Goal: Transaction & Acquisition: Purchase product/service

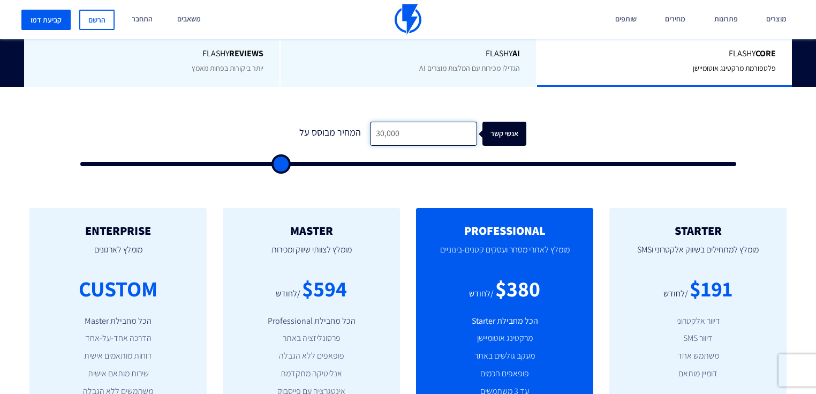
scroll to position [300, 0]
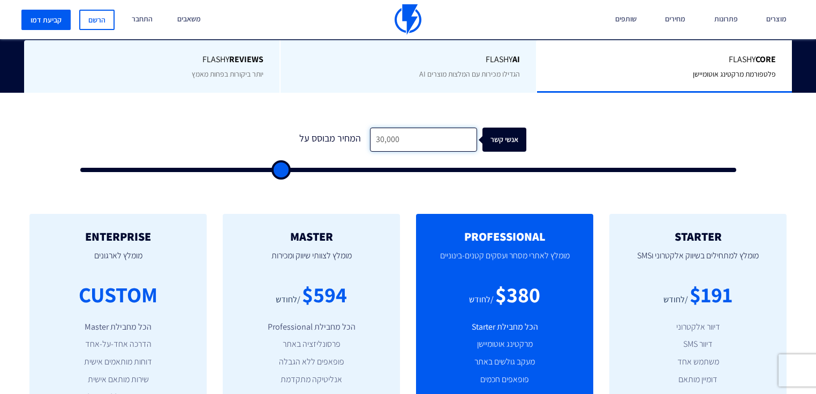
click at [418, 127] on input "30,000" at bounding box center [423, 139] width 107 height 24
type input "5"
type input "500"
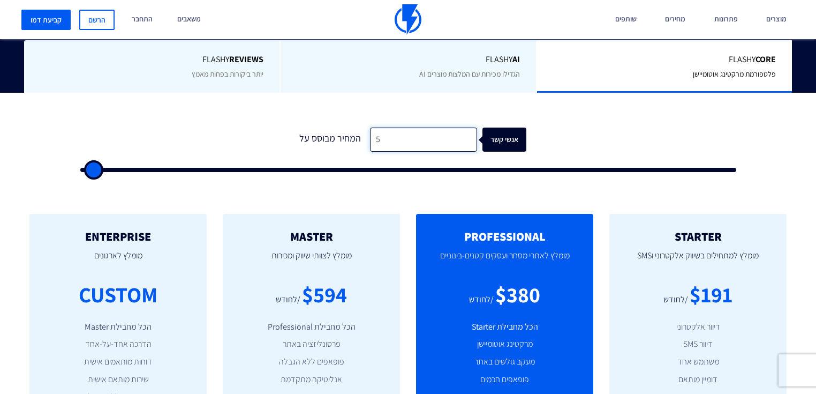
type input "56"
type input "500"
type input "569"
type input "500"
type input "56"
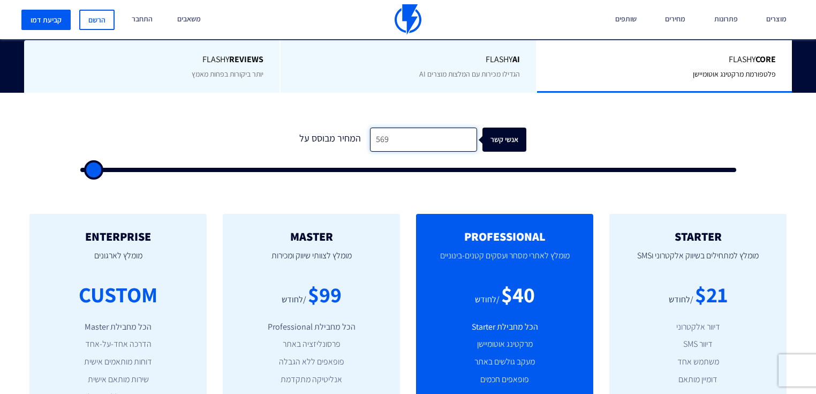
type input "500"
type input "5"
type input "500"
type input "56"
type input "500"
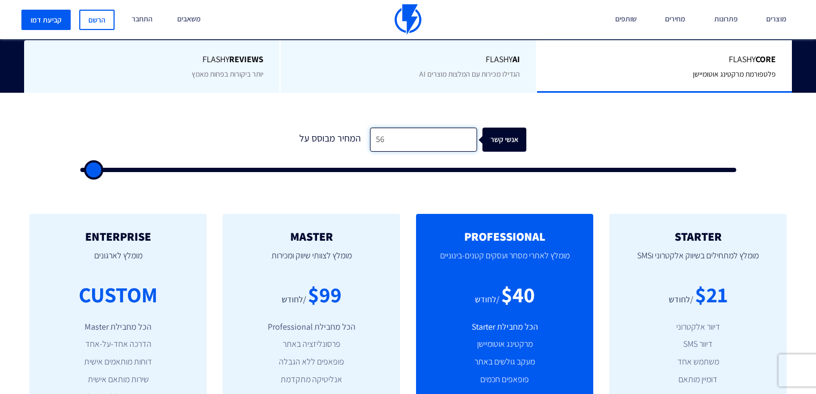
type input "569"
type input "500"
type input "56"
type input "500"
type input "5"
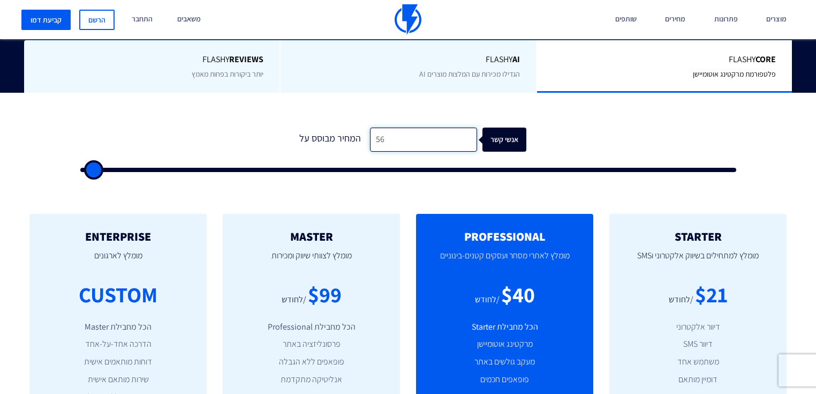
type input "500"
type input "6"
type input "500"
type input "69"
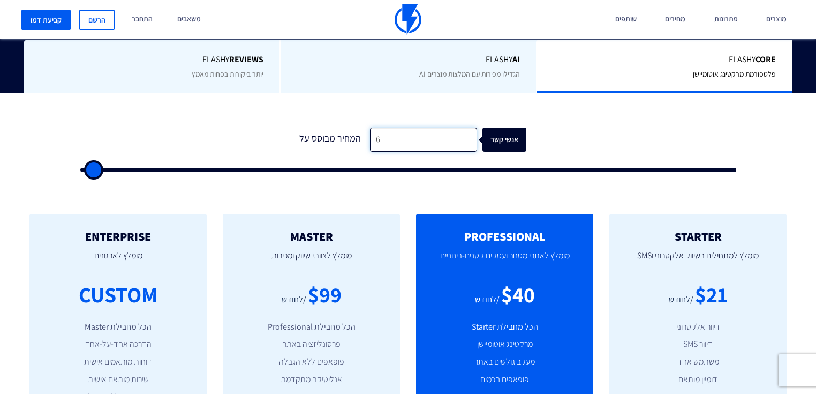
type input "500"
type input "690"
type input "500"
type input "6,900"
type input "7000"
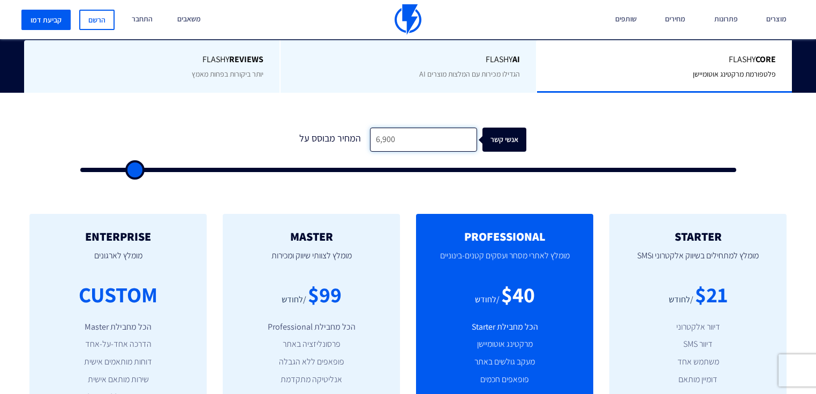
type input "69,000"
type input "69000"
type input "69,000"
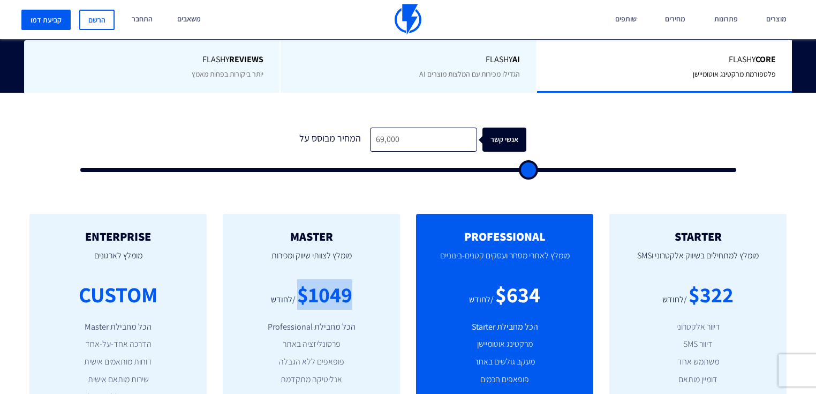
drag, startPoint x: 359, startPoint y: 276, endPoint x: 302, endPoint y: 274, distance: 57.9
click at [302, 279] on div "$1049 /לחודש" at bounding box center [311, 294] width 145 height 31
click at [302, 279] on div "$1049" at bounding box center [324, 294] width 55 height 31
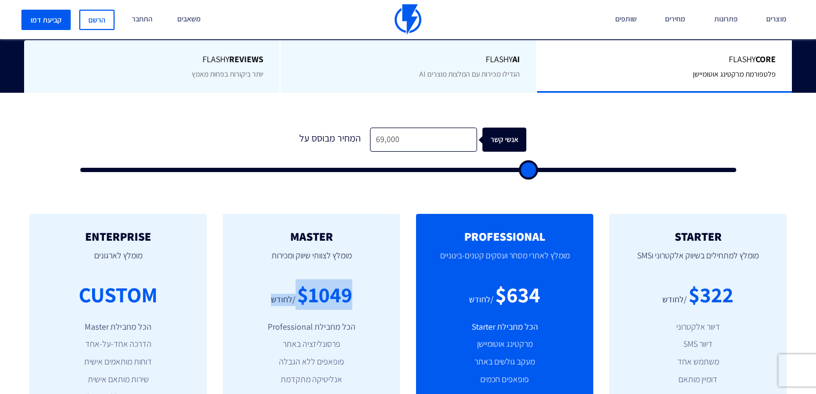
click at [302, 279] on div "$1049" at bounding box center [324, 294] width 55 height 31
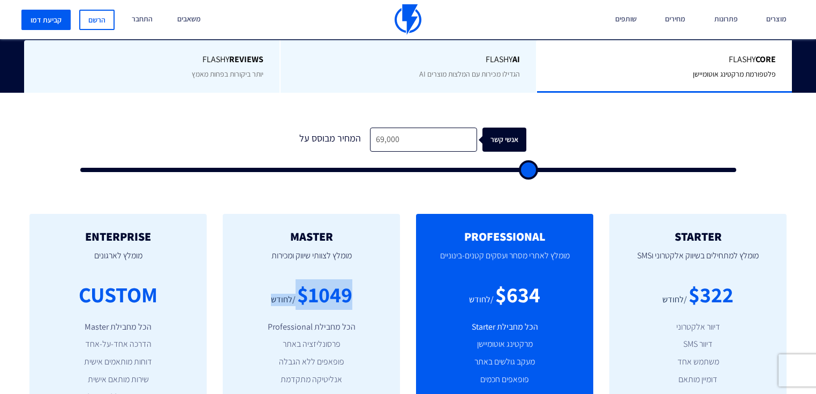
click at [299, 279] on div "$1049" at bounding box center [324, 294] width 55 height 31
click at [298, 279] on div "$1049" at bounding box center [324, 294] width 55 height 31
click at [308, 282] on div "$1049" at bounding box center [324, 294] width 55 height 31
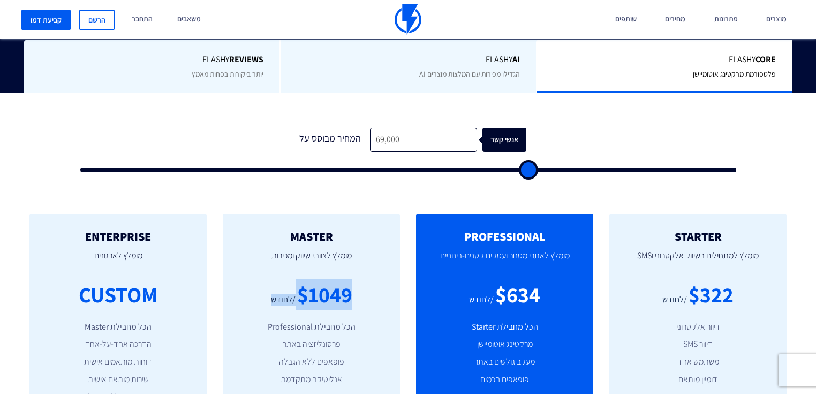
click at [310, 282] on div "$1049" at bounding box center [324, 294] width 55 height 31
click at [282, 294] on div "/לחודש" at bounding box center [283, 300] width 25 height 12
click at [358, 279] on div "$1049 /לחודש" at bounding box center [311, 294] width 145 height 31
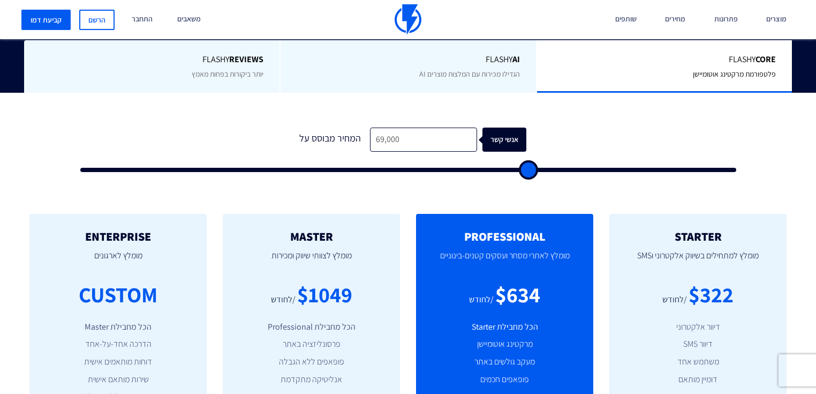
click at [349, 279] on div "$1049" at bounding box center [324, 294] width 55 height 31
click at [348, 279] on div "$1049" at bounding box center [324, 294] width 55 height 31
click at [323, 279] on div "$1049" at bounding box center [324, 294] width 55 height 31
drag, startPoint x: 311, startPoint y: 273, endPoint x: 363, endPoint y: 268, distance: 51.6
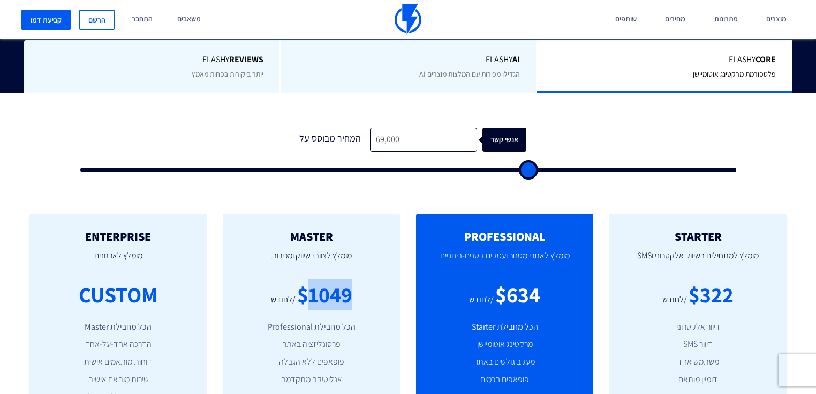
click at [363, 279] on div "$1049 /לחודש" at bounding box center [311, 294] width 145 height 31
drag, startPoint x: 358, startPoint y: 270, endPoint x: 336, endPoint y: 275, distance: 22.6
click at [340, 279] on div "$1049 /לחודש" at bounding box center [311, 294] width 145 height 31
click at [336, 279] on div "$1049" at bounding box center [324, 294] width 55 height 31
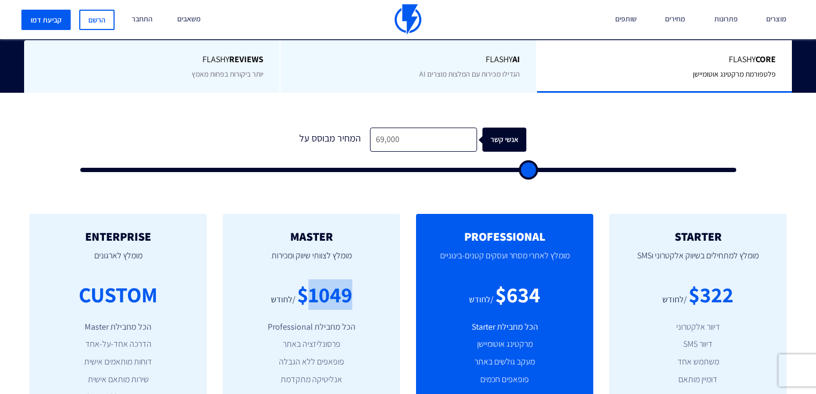
click at [336, 279] on div "$1049" at bounding box center [324, 294] width 55 height 31
click at [321, 279] on div "$1049" at bounding box center [324, 294] width 55 height 31
click at [319, 279] on div "$1049" at bounding box center [324, 294] width 55 height 31
drag, startPoint x: 317, startPoint y: 274, endPoint x: 310, endPoint y: 274, distance: 7.0
click at [310, 279] on div "$1049" at bounding box center [324, 294] width 55 height 31
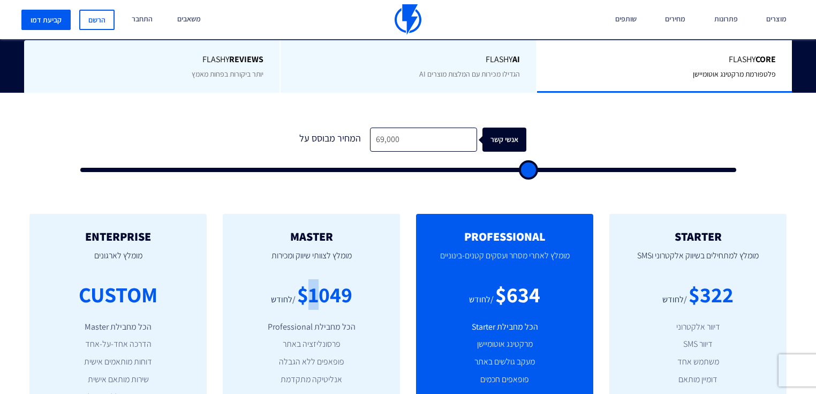
click at [310, 279] on div "$1049" at bounding box center [324, 294] width 55 height 31
click at [311, 279] on div "$1049" at bounding box center [324, 294] width 55 height 31
drag, startPoint x: 455, startPoint y: 272, endPoint x: 569, endPoint y: 264, distance: 113.8
click at [574, 279] on div "$634 /לחודש" at bounding box center [504, 294] width 145 height 31
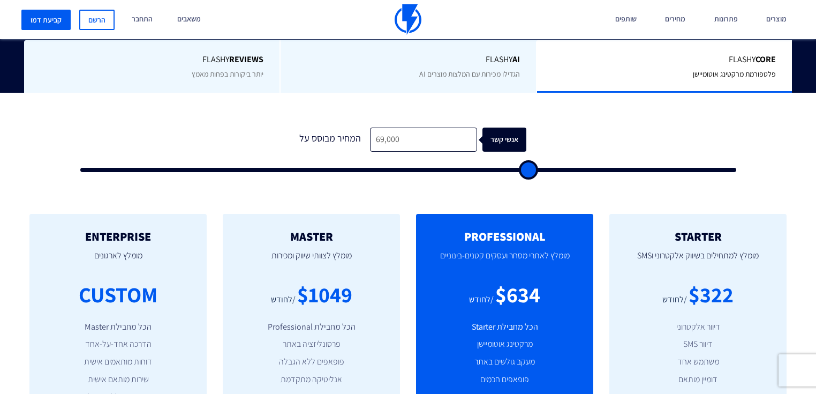
click at [559, 279] on div "$634 /לחודש" at bounding box center [504, 294] width 145 height 31
drag, startPoint x: 531, startPoint y: 272, endPoint x: 506, endPoint y: 277, distance: 25.6
click at [506, 279] on div "$634" at bounding box center [517, 294] width 45 height 31
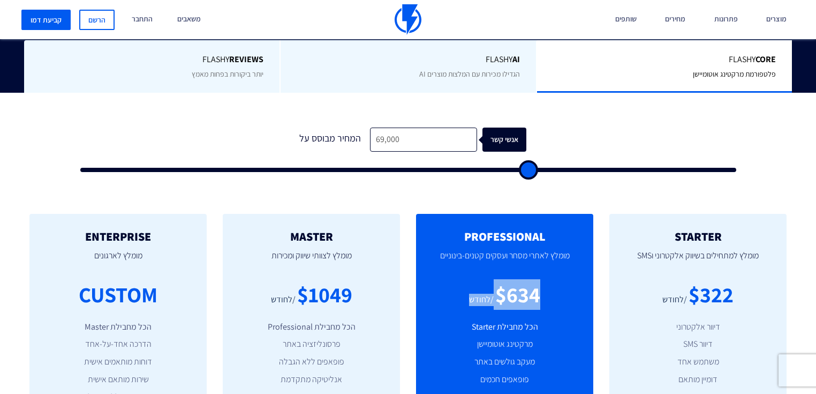
click at [507, 279] on div "$634" at bounding box center [517, 294] width 45 height 31
click at [513, 279] on div "$634" at bounding box center [517, 294] width 45 height 31
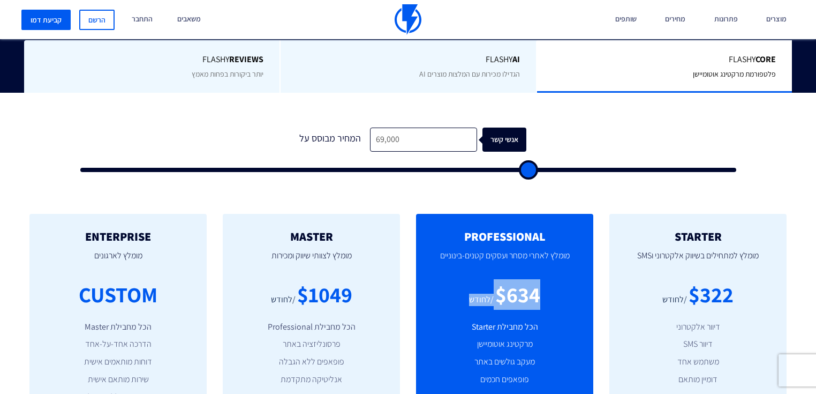
click at [506, 279] on div "$634" at bounding box center [517, 294] width 45 height 31
drag, startPoint x: 505, startPoint y: 272, endPoint x: 545, endPoint y: 267, distance: 40.5
click at [545, 279] on div "$634 /לחודש" at bounding box center [504, 294] width 145 height 31
click at [540, 279] on div "$634 /לחודש" at bounding box center [504, 294] width 145 height 31
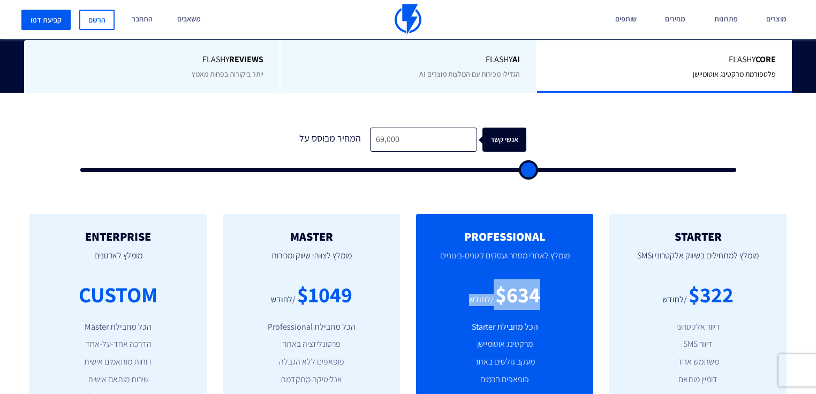
click at [540, 279] on div "$634 /לחודש" at bounding box center [504, 294] width 145 height 31
click at [504, 280] on div "$634" at bounding box center [517, 294] width 45 height 31
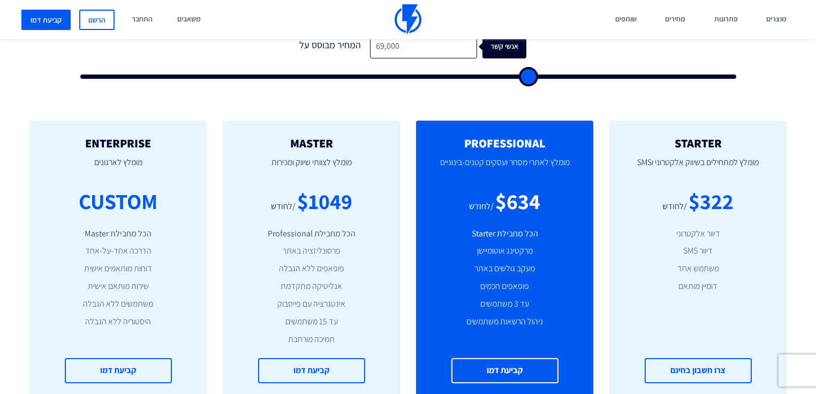
scroll to position [257, 0]
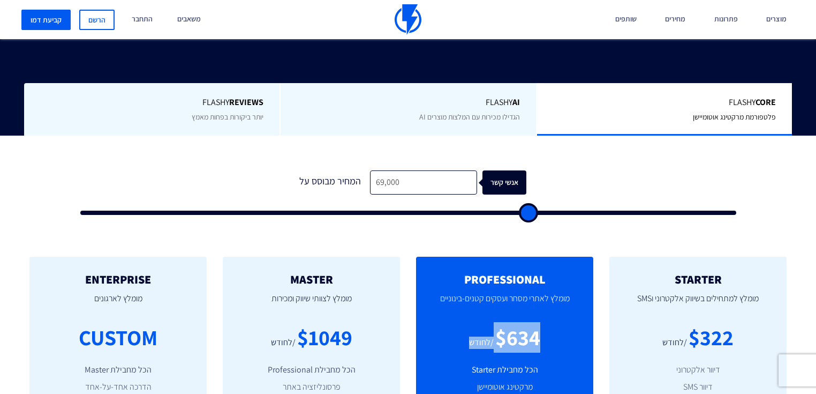
drag, startPoint x: 461, startPoint y: 313, endPoint x: 569, endPoint y: 303, distance: 108.7
click at [569, 322] on div "$634 /לחודש" at bounding box center [504, 337] width 145 height 31
click at [533, 322] on div "$634" at bounding box center [517, 337] width 45 height 31
click at [523, 322] on div "$634" at bounding box center [517, 337] width 45 height 31
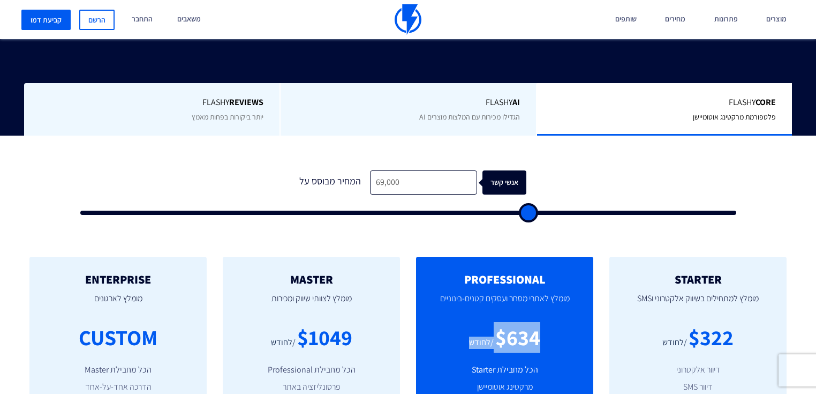
click at [523, 322] on div "$634" at bounding box center [517, 337] width 45 height 31
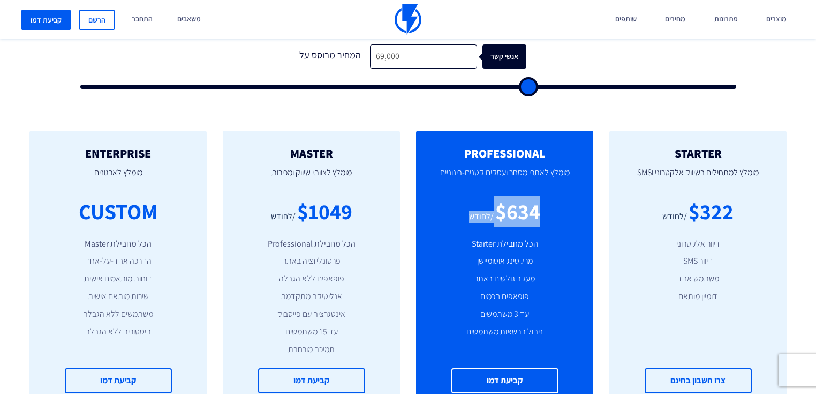
scroll to position [386, 0]
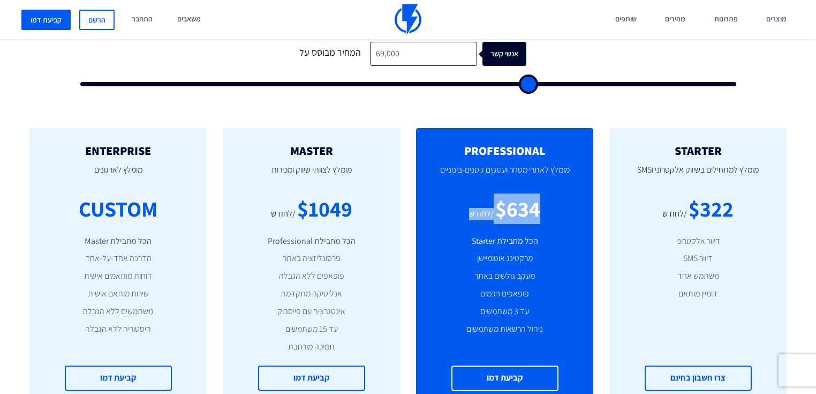
click at [417, 187] on div "PROFESSIONAL מומלץ לאתרי מסחר ועסקים קטנים-בינוניים $634 /לחודש הכל מחבילת Star…" at bounding box center [504, 267] width 177 height 279
drag, startPoint x: 487, startPoint y: 180, endPoint x: 562, endPoint y: 180, distance: 75.0
click at [562, 193] on div "$634 /לחודש" at bounding box center [504, 208] width 145 height 31
click at [523, 193] on div "$634" at bounding box center [517, 208] width 45 height 31
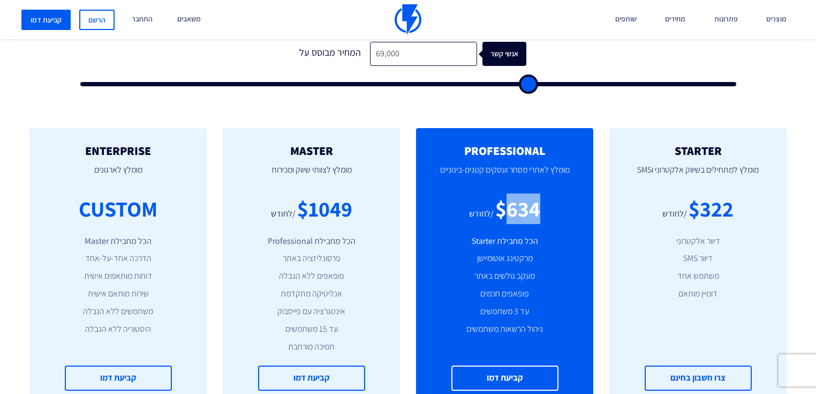
click at [523, 193] on div "$634" at bounding box center [517, 208] width 45 height 31
click at [457, 193] on div "$634 /לחודש" at bounding box center [504, 208] width 145 height 31
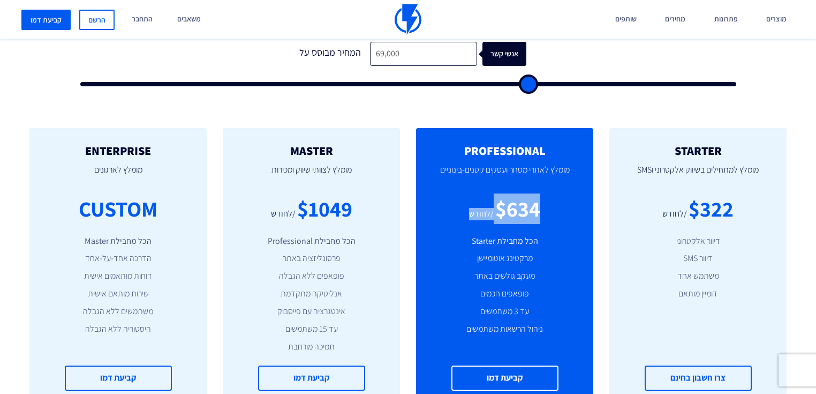
click at [457, 193] on div "$634 /לחודש" at bounding box center [504, 208] width 145 height 31
click at [485, 208] on div "/לחודש" at bounding box center [481, 214] width 25 height 12
click at [480, 208] on div "/לחודש" at bounding box center [481, 214] width 25 height 12
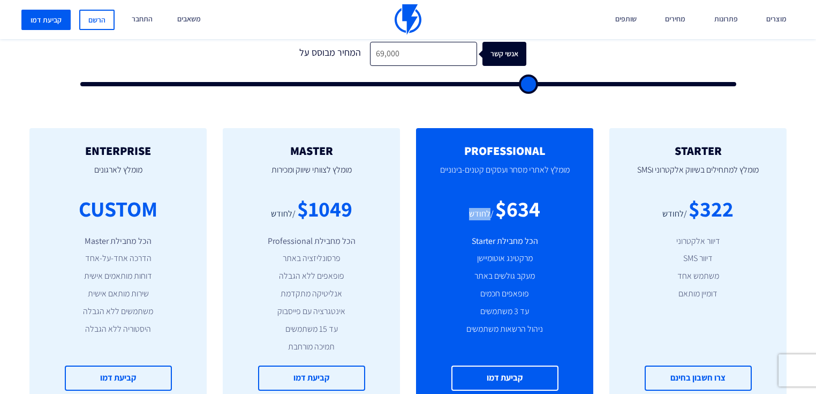
click at [480, 208] on div "/לחודש" at bounding box center [481, 214] width 25 height 12
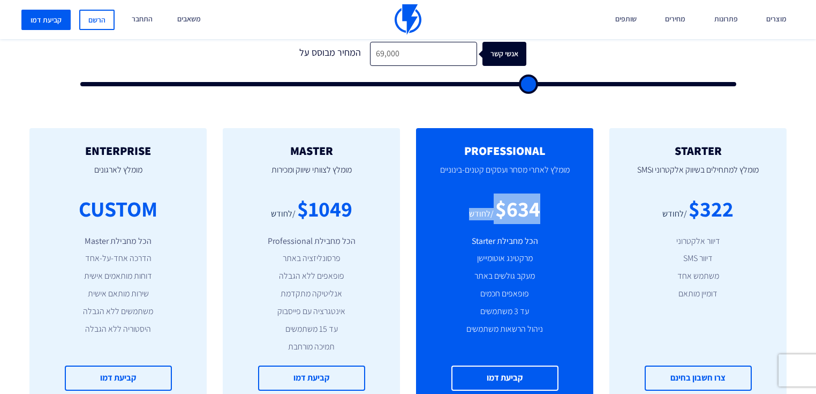
click at [480, 208] on div "/לחודש" at bounding box center [481, 214] width 25 height 12
click at [348, 193] on div "$1049" at bounding box center [324, 208] width 55 height 31
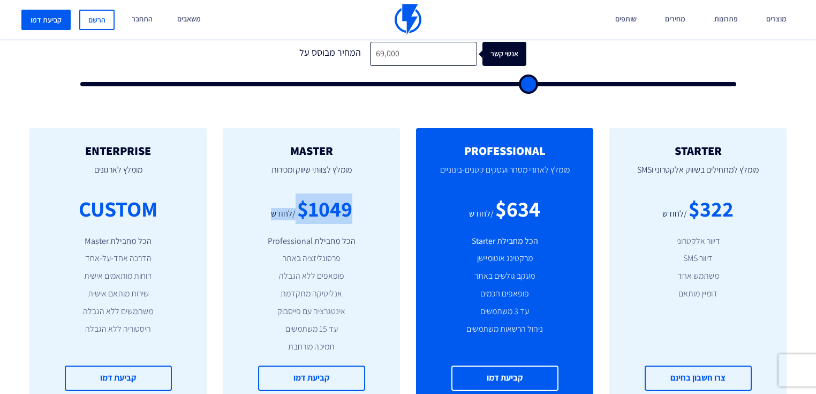
click at [348, 193] on div "$1049" at bounding box center [324, 208] width 55 height 31
click at [337, 193] on div "$1049" at bounding box center [324, 208] width 55 height 31
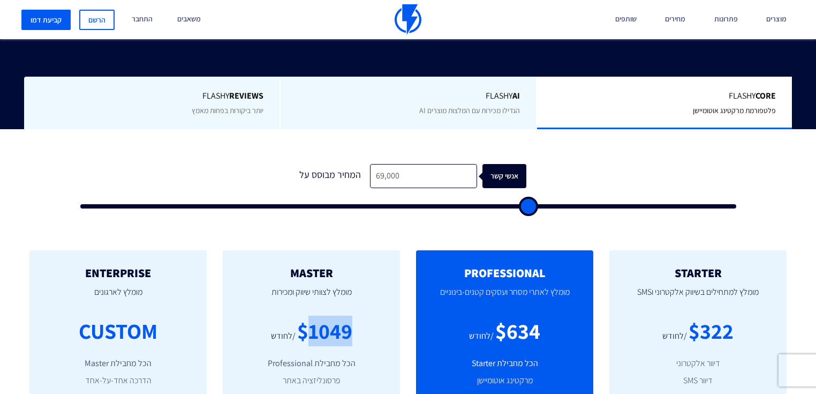
scroll to position [257, 0]
